Goal: Find contact information: Find contact information

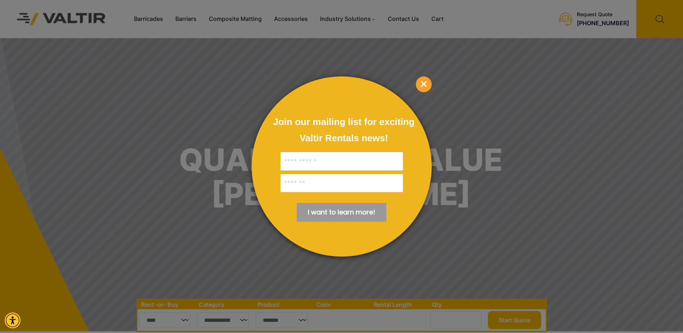
click at [424, 86] on span "×" at bounding box center [424, 84] width 16 height 16
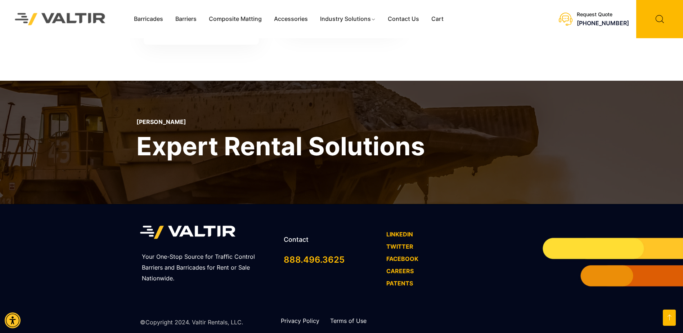
scroll to position [2085, 0]
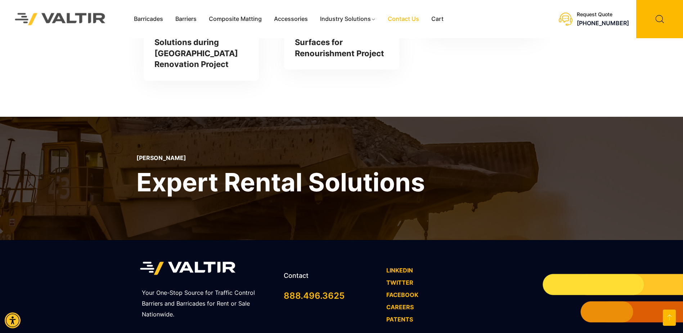
click at [403, 16] on link "Contact Us" at bounding box center [404, 19] width 44 height 11
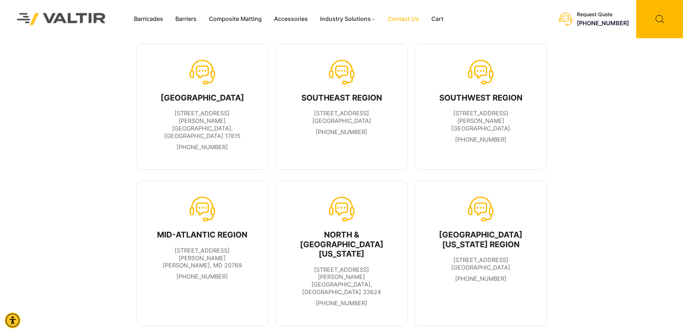
click at [144, 121] on div "[GEOGRAPHIC_DATA] [STREET_ADDRESS][PERSON_NAME] [PHONE_NUMBER]" at bounding box center [203, 107] width 132 height 126
click at [206, 74] on icon at bounding box center [202, 72] width 26 height 26
click at [592, 261] on div "MID-ATLANTIC REGION [STREET_ADDRESS][PERSON_NAME][PERSON_NAME] [PHONE_NUMBER] N…" at bounding box center [341, 253] width 683 height 156
